Goal: Task Accomplishment & Management: Complete application form

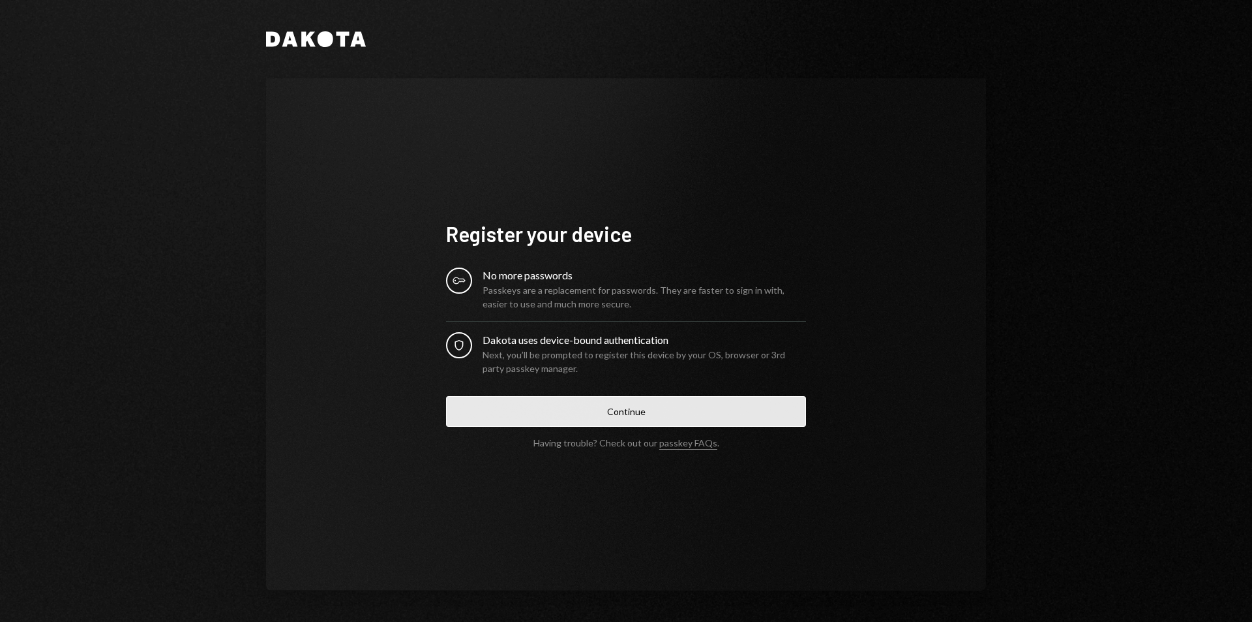
click at [637, 406] on button "Continue" at bounding box center [626, 411] width 360 height 31
click at [567, 406] on button "Continue" at bounding box center [626, 411] width 360 height 31
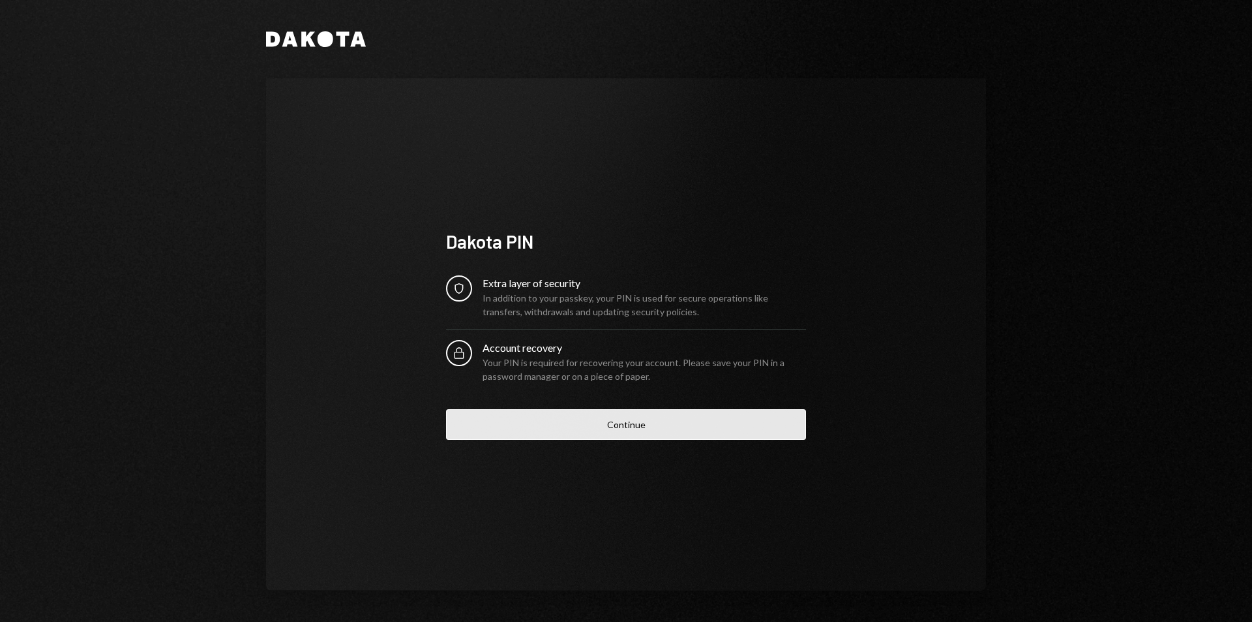
click at [584, 419] on button "Continue" at bounding box center [626, 424] width 360 height 31
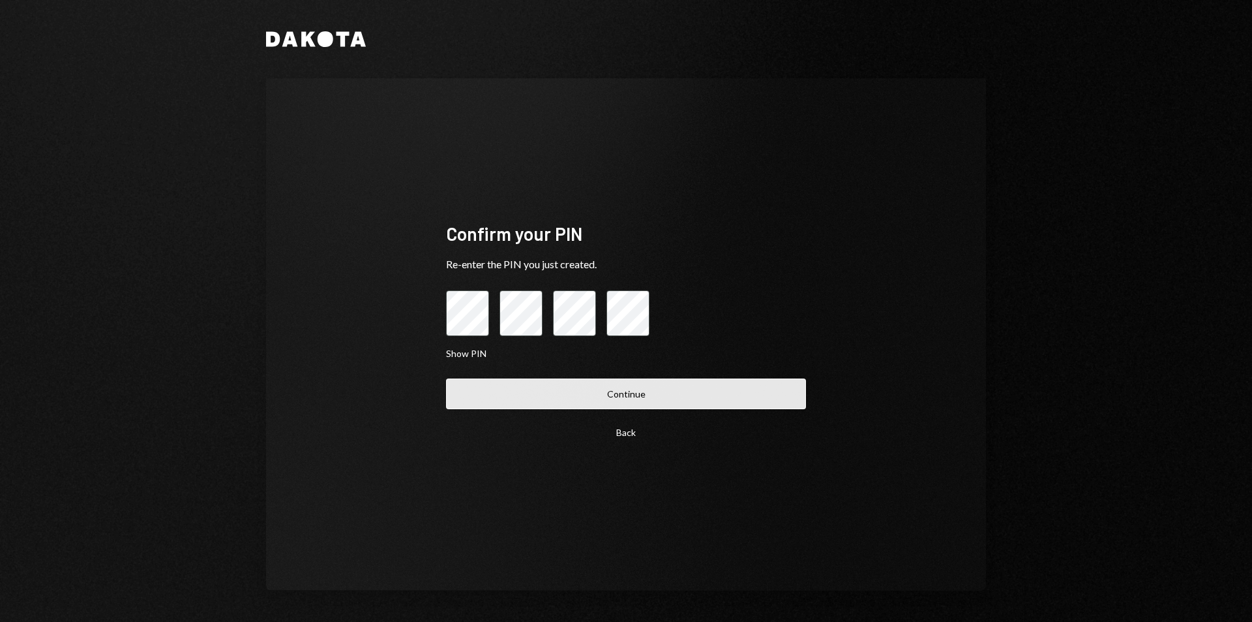
click at [621, 393] on button "Continue" at bounding box center [626, 393] width 360 height 31
